Goal: Information Seeking & Learning: Learn about a topic

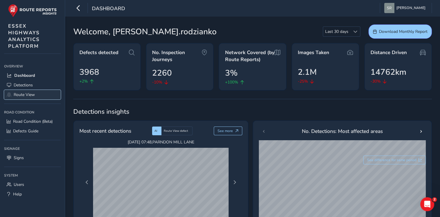
click at [25, 97] on link "Route View" at bounding box center [32, 95] width 57 height 10
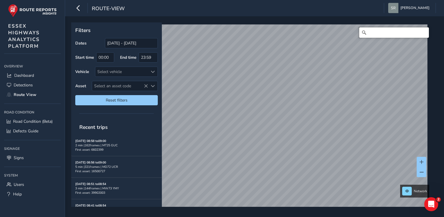
click at [373, 35] on input "Search" at bounding box center [394, 32] width 70 height 10
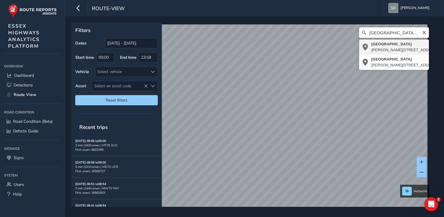
type input "[STREET_ADDRESS]"
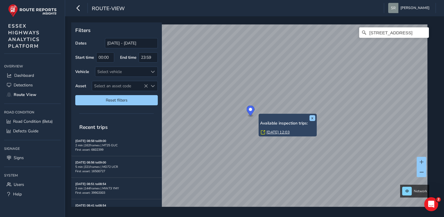
click at [275, 129] on div "Available inspection trips: [DATE] 12:03" at bounding box center [287, 128] width 55 height 15
click at [280, 131] on link "[DATE] 12:03" at bounding box center [278, 132] width 23 height 5
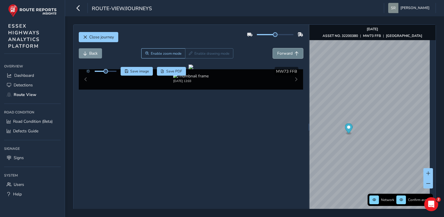
click at [283, 52] on span "Forward" at bounding box center [284, 54] width 15 height 6
click at [90, 55] on span "Back" at bounding box center [93, 54] width 8 height 6
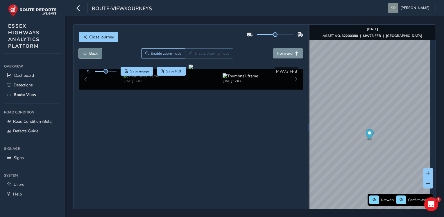
click at [90, 55] on span "Back" at bounding box center [93, 54] width 8 height 6
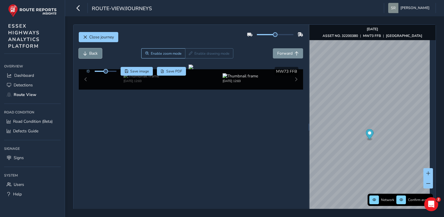
click at [90, 55] on span "Back" at bounding box center [93, 54] width 8 height 6
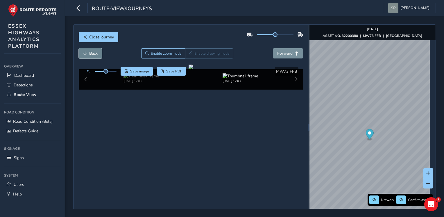
click at [90, 55] on span "Back" at bounding box center [93, 54] width 8 height 6
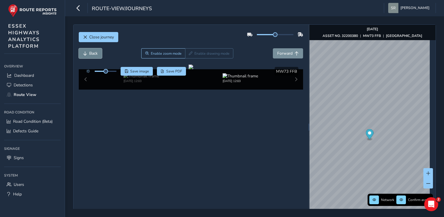
click at [90, 55] on span "Back" at bounding box center [93, 54] width 8 height 6
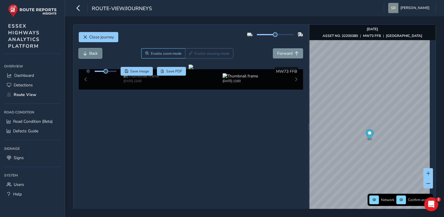
click at [90, 55] on span "Back" at bounding box center [93, 54] width 8 height 6
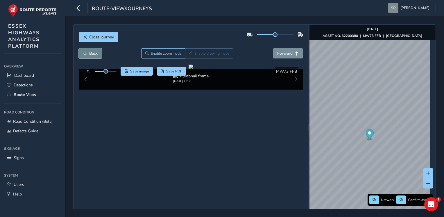
click at [90, 55] on span "Back" at bounding box center [93, 54] width 8 height 6
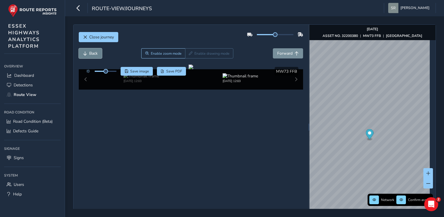
click at [90, 55] on span "Back" at bounding box center [93, 54] width 8 height 6
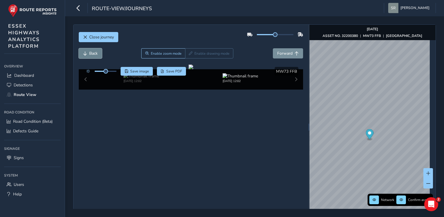
click at [90, 55] on span "Back" at bounding box center [93, 54] width 8 height 6
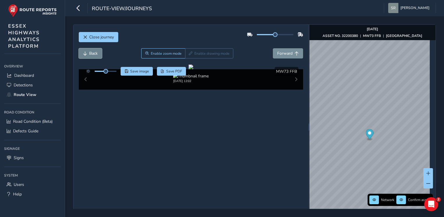
click at [90, 55] on span "Back" at bounding box center [93, 54] width 8 height 6
click at [94, 52] on span "Back" at bounding box center [93, 54] width 8 height 6
drag, startPoint x: 104, startPoint y: 72, endPoint x: 115, endPoint y: 70, distance: 11.4
click at [115, 70] on span at bounding box center [115, 71] width 5 height 5
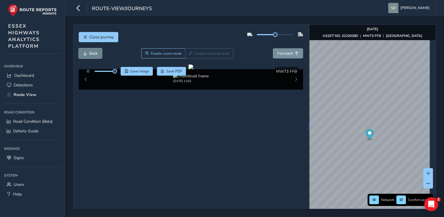
click at [90, 54] on span "Back" at bounding box center [93, 54] width 8 height 6
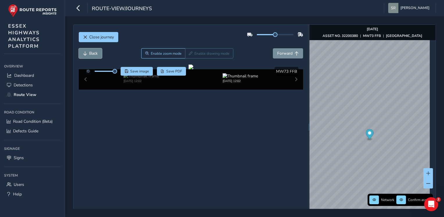
click at [90, 54] on span "Back" at bounding box center [93, 54] width 8 height 6
click at [88, 49] on button "Back" at bounding box center [90, 53] width 23 height 10
click at [284, 57] on button "Forward" at bounding box center [288, 53] width 30 height 10
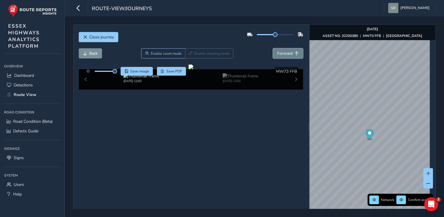
click at [284, 57] on button "Forward" at bounding box center [288, 53] width 30 height 10
click at [94, 51] on span "Back" at bounding box center [93, 54] width 8 height 6
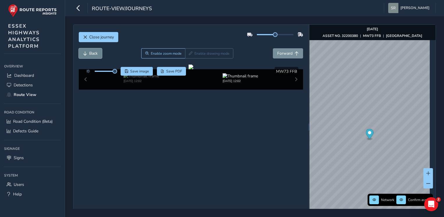
click at [94, 51] on span "Back" at bounding box center [93, 54] width 8 height 6
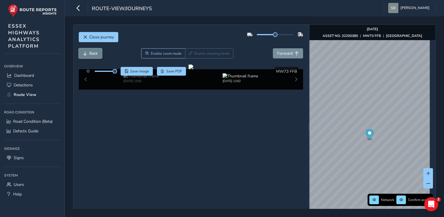
click at [94, 51] on span "Back" at bounding box center [93, 54] width 8 height 6
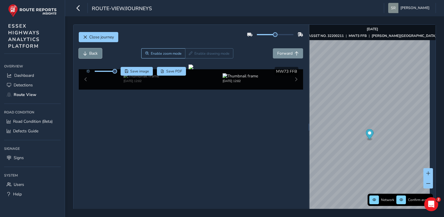
click at [94, 51] on span "Back" at bounding box center [93, 54] width 8 height 6
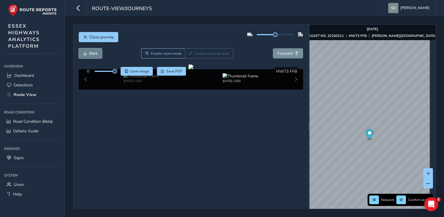
click at [94, 51] on span "Back" at bounding box center [93, 54] width 8 height 6
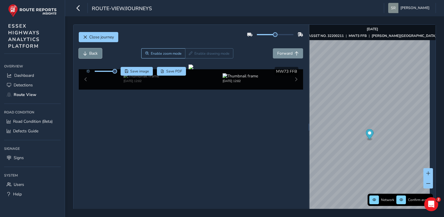
click at [94, 51] on span "Back" at bounding box center [93, 54] width 8 height 6
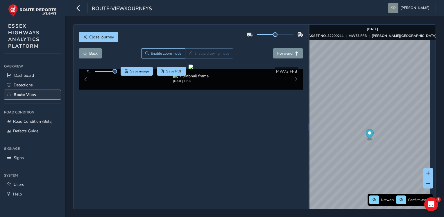
click at [23, 92] on span "Route View" at bounding box center [25, 95] width 23 height 6
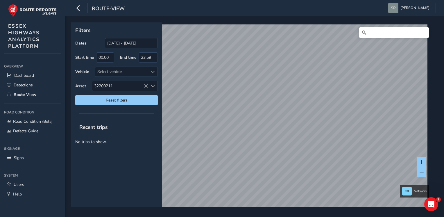
click at [370, 31] on input "Search" at bounding box center [394, 32] width 70 height 10
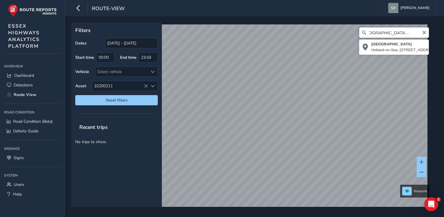
scroll to position [0, 11]
type input "[STREET_ADDRESS]"
click at [401, 37] on input "[STREET_ADDRESS]" at bounding box center [394, 32] width 70 height 10
click at [412, 34] on input "[STREET_ADDRESS]" at bounding box center [394, 32] width 70 height 10
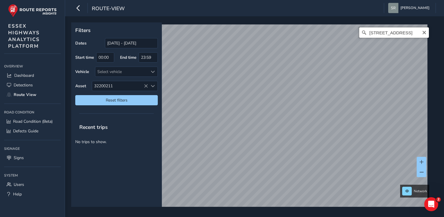
click at [412, 34] on input "[STREET_ADDRESS]" at bounding box center [394, 32] width 70 height 10
click at [362, 31] on icon at bounding box center [364, 33] width 4 height 4
click at [396, 35] on input "[STREET_ADDRESS]" at bounding box center [394, 32] width 70 height 10
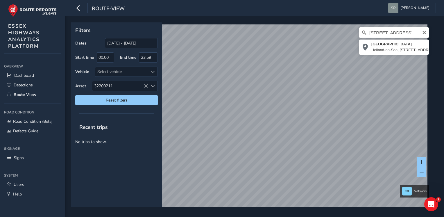
click at [385, 32] on input "[STREET_ADDRESS]" at bounding box center [394, 32] width 70 height 10
click at [423, 33] on icon "Clear" at bounding box center [424, 32] width 3 height 3
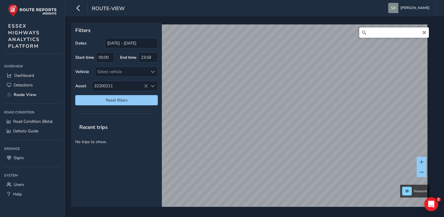
click at [420, 33] on input "Search" at bounding box center [394, 32] width 70 height 10
paste input "[STREET_ADDRESS]"
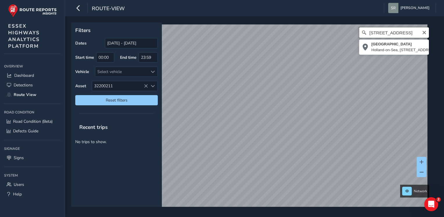
type input "[STREET_ADDRESS]"
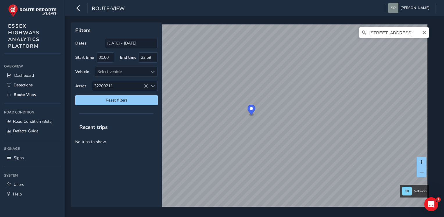
scroll to position [0, 0]
click at [422, 173] on span at bounding box center [422, 172] width 4 height 4
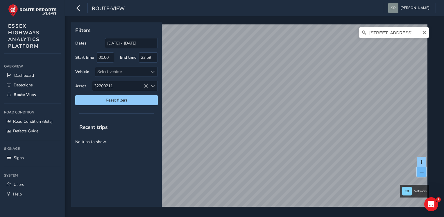
click at [422, 173] on span at bounding box center [422, 172] width 4 height 4
click at [420, 159] on button at bounding box center [422, 162] width 10 height 10
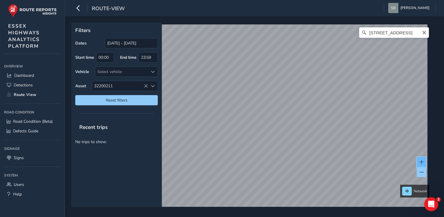
click at [420, 159] on button at bounding box center [422, 162] width 10 height 10
click at [109, 99] on span "Reset filters" at bounding box center [117, 100] width 74 height 6
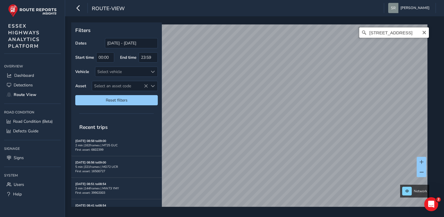
click at [392, 33] on input "[STREET_ADDRESS]" at bounding box center [394, 32] width 70 height 10
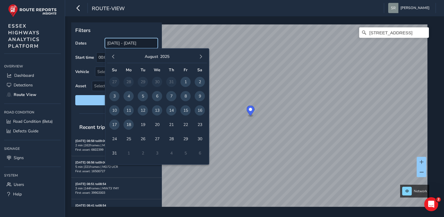
click at [129, 43] on input "[DATE] - [DATE]" at bounding box center [131, 43] width 53 height 10
click at [112, 58] on span "button" at bounding box center [113, 57] width 4 height 4
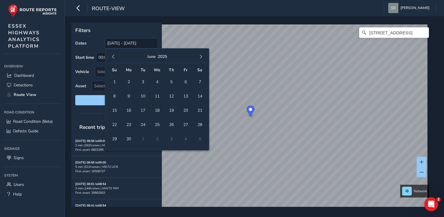
click at [112, 58] on span "button" at bounding box center [113, 57] width 4 height 4
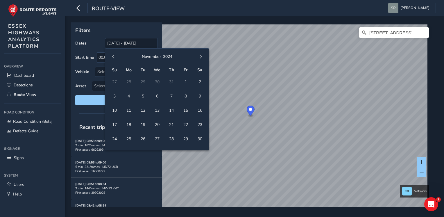
click at [112, 58] on span "button" at bounding box center [113, 57] width 4 height 4
click at [126, 83] on span "1" at bounding box center [129, 82] width 10 height 10
click at [200, 57] on span "button" at bounding box center [201, 57] width 4 height 4
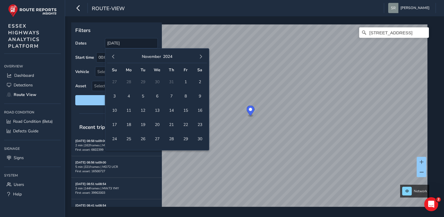
click at [200, 57] on span "button" at bounding box center [201, 57] width 4 height 4
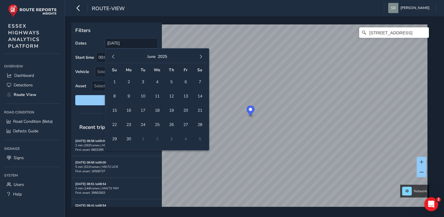
click at [200, 57] on span "button" at bounding box center [201, 57] width 4 height 4
click at [115, 56] on span "button" at bounding box center [113, 57] width 4 height 4
click at [115, 111] on span "10" at bounding box center [114, 110] width 10 height 10
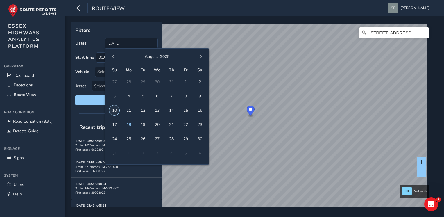
type input "[DATE] - [DATE]"
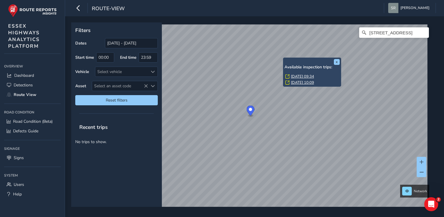
click at [284, 58] on div "x Available inspection trips: [GEOGRAPHIC_DATA][DATE] 09:34 [DATE] 10:09" at bounding box center [312, 72] width 58 height 29
click at [297, 75] on link "[DATE] 09:34" at bounding box center [302, 76] width 23 height 5
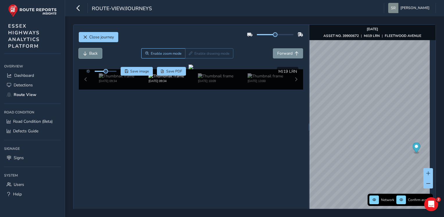
click at [89, 55] on span "Back" at bounding box center [93, 54] width 8 height 6
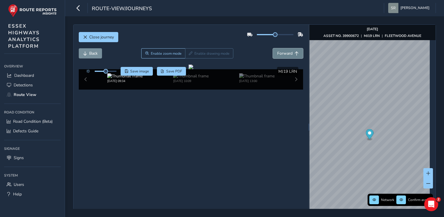
click at [289, 49] on button "Forward" at bounding box center [288, 53] width 30 height 10
click at [285, 54] on span "Forward" at bounding box center [284, 54] width 15 height 6
click at [93, 57] on button "Back" at bounding box center [90, 53] width 23 height 10
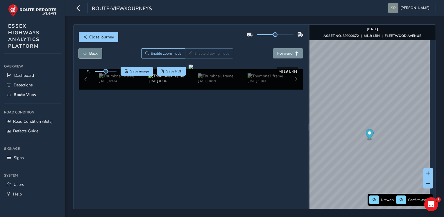
click at [93, 57] on button "Back" at bounding box center [90, 53] width 23 height 10
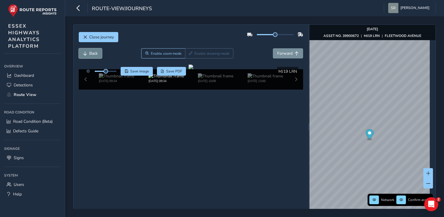
click at [93, 57] on button "Back" at bounding box center [90, 53] width 23 height 10
click at [90, 54] on span "Back" at bounding box center [93, 54] width 8 height 6
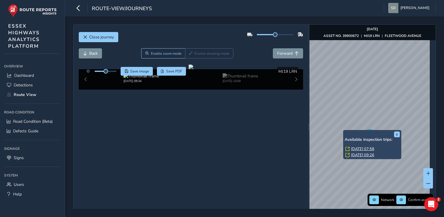
click at [354, 147] on link "[DATE] 07:58" at bounding box center [362, 148] width 23 height 5
click at [368, 152] on link "[DATE] 09:26" at bounding box center [362, 154] width 23 height 5
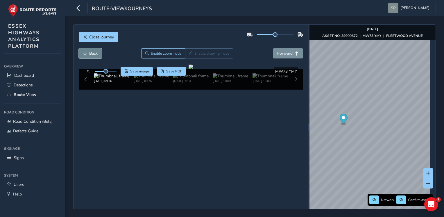
click at [83, 55] on span "Back" at bounding box center [85, 53] width 4 height 4
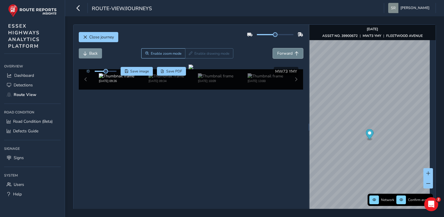
click at [286, 53] on span "Forward" at bounding box center [284, 54] width 15 height 6
click at [289, 49] on button "Forward" at bounding box center [288, 53] width 30 height 10
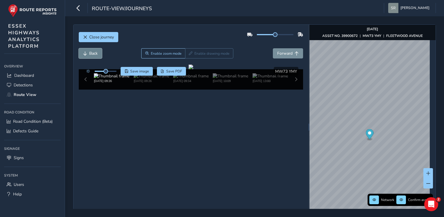
click at [89, 51] on span "Back" at bounding box center [93, 54] width 8 height 6
click at [277, 51] on span "Forward" at bounding box center [284, 54] width 15 height 6
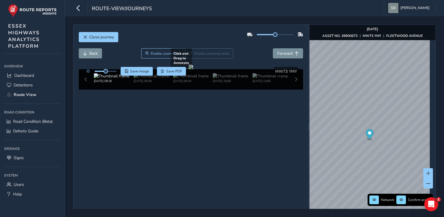
click at [189, 69] on div at bounding box center [191, 67] width 5 height 5
click at [113, 79] on img at bounding box center [111, 76] width 35 height 6
click at [293, 90] on div "[DATE] 09:26 [DATE] 09:26 [DATE] 09:34 [DATE] 10:09 [DATE] 13:00" at bounding box center [191, 79] width 225 height 20
click at [427, 184] on span at bounding box center [429, 183] width 4 height 4
click at [95, 39] on span "Close journey" at bounding box center [101, 37] width 25 height 6
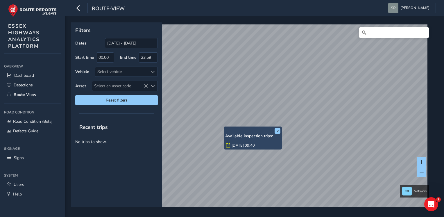
click at [225, 130] on div "x Available inspection trips: [DATE] 09:40" at bounding box center [252, 138] width 55 height 20
click at [251, 146] on link "[DATE] 09:40" at bounding box center [243, 145] width 23 height 5
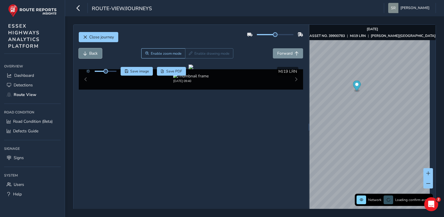
click at [83, 52] on span "Back" at bounding box center [85, 53] width 4 height 4
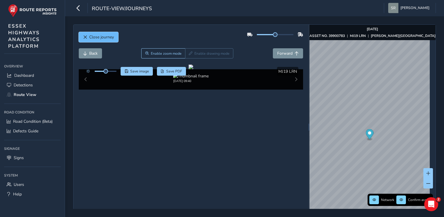
click at [88, 35] on button "Close journey" at bounding box center [99, 37] width 40 height 10
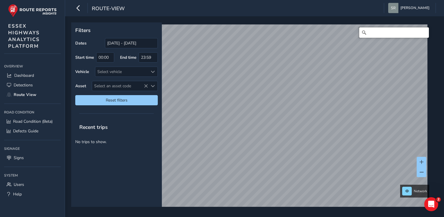
click at [390, 31] on input "Search" at bounding box center [394, 32] width 70 height 10
paste input "[GEOGRAPHIC_DATA]"
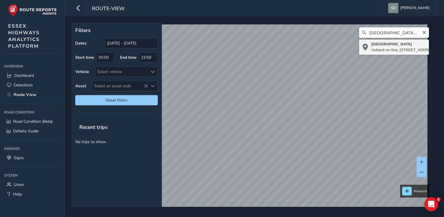
type input "[STREET_ADDRESS]"
